Goal: Find contact information: Find contact information

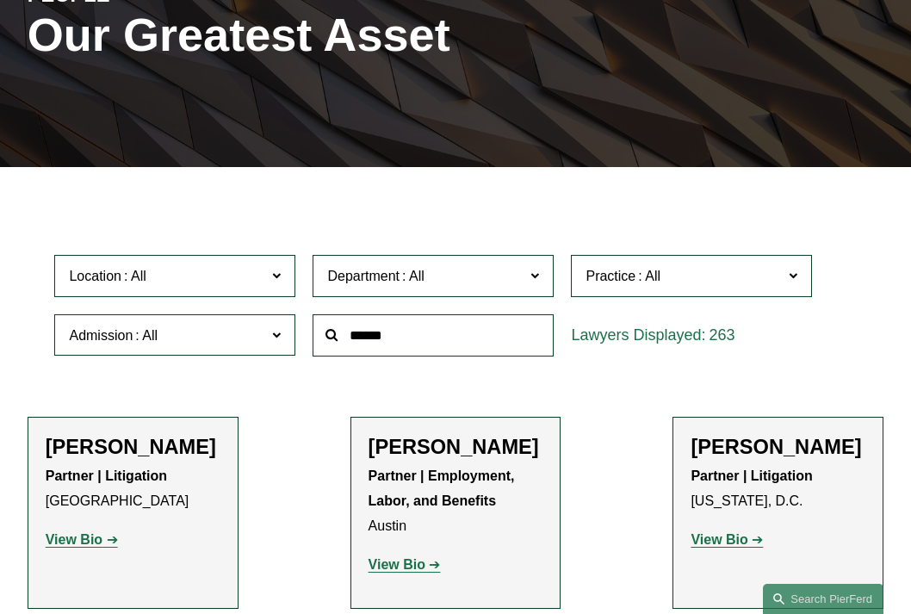
scroll to position [258, 0]
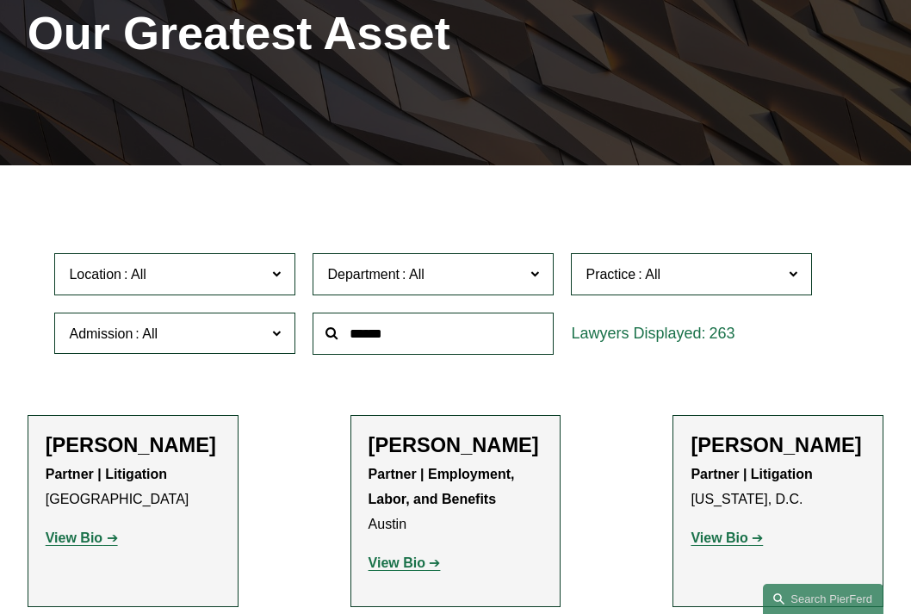
click at [425, 337] on input "text" at bounding box center [432, 333] width 241 height 42
type input "*******"
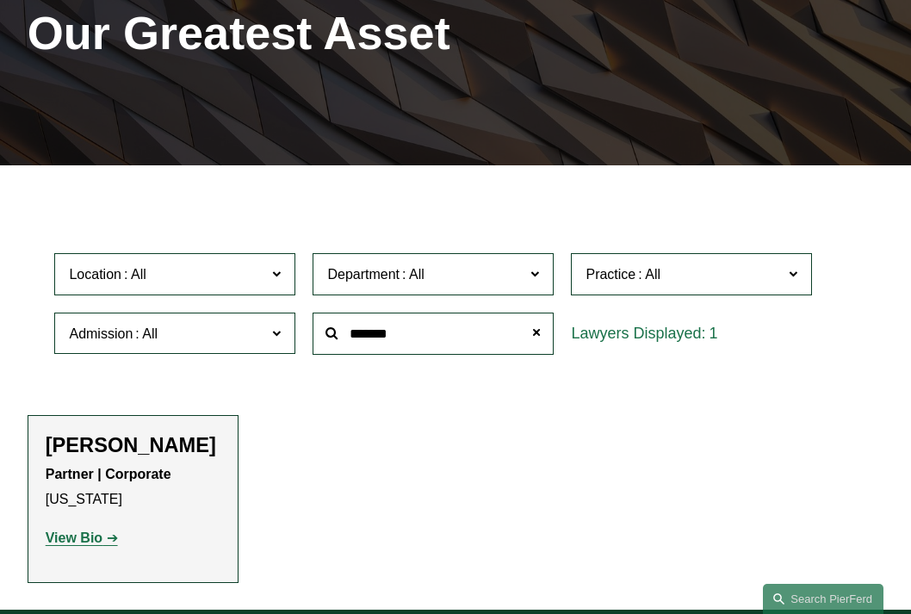
click at [146, 452] on h2 "[PERSON_NAME]" at bounding box center [133, 445] width 175 height 25
click at [72, 545] on strong "View Bio" at bounding box center [74, 537] width 57 height 15
click at [544, 334] on span at bounding box center [536, 333] width 34 height 34
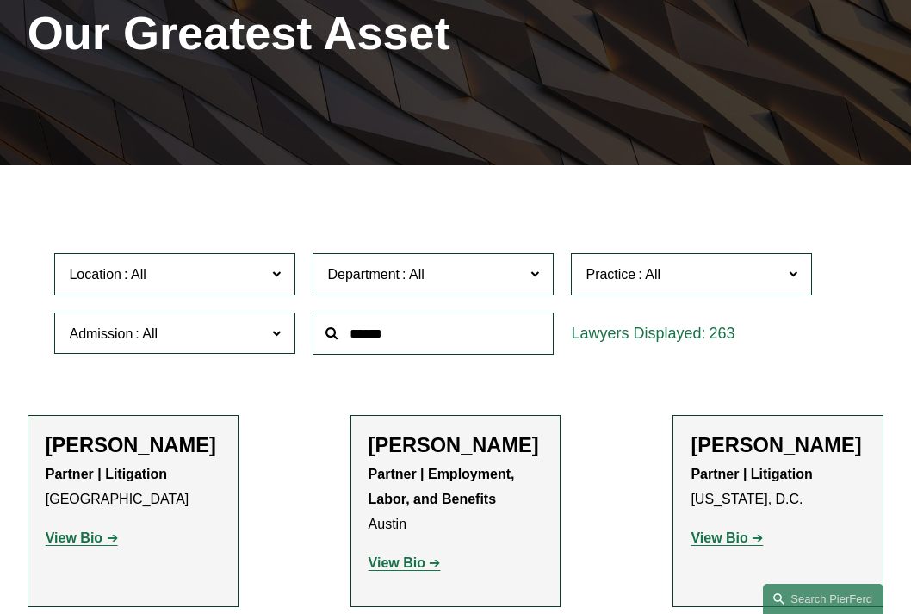
click at [402, 570] on strong "View Bio" at bounding box center [396, 562] width 57 height 15
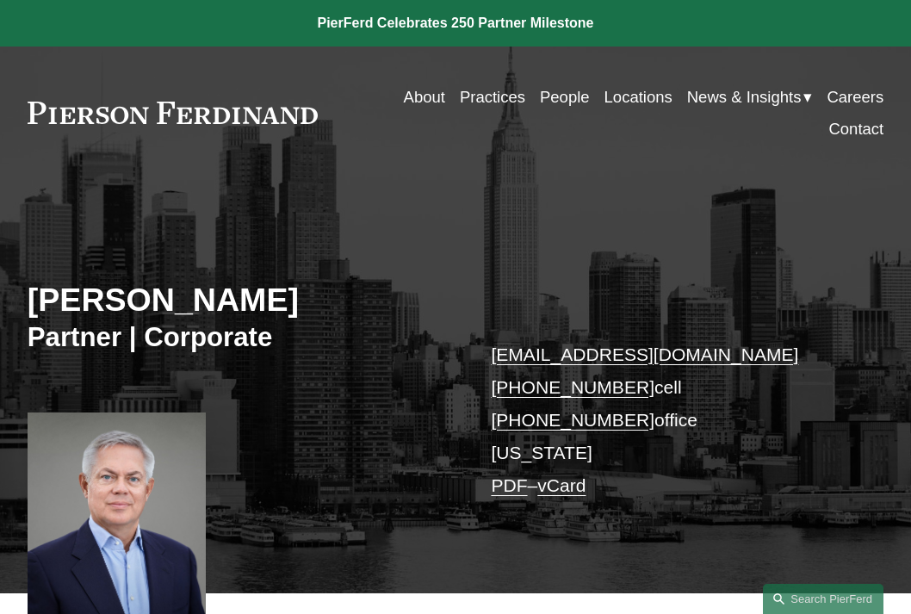
click at [571, 492] on link "vCard" at bounding box center [561, 485] width 48 height 20
click at [570, 280] on div "Jan Joosten Partner | Corporate jan.joosten@pierferd.com +1.917.446.1306 cell +…" at bounding box center [455, 400] width 911 height 386
